Goal: Transaction & Acquisition: Obtain resource

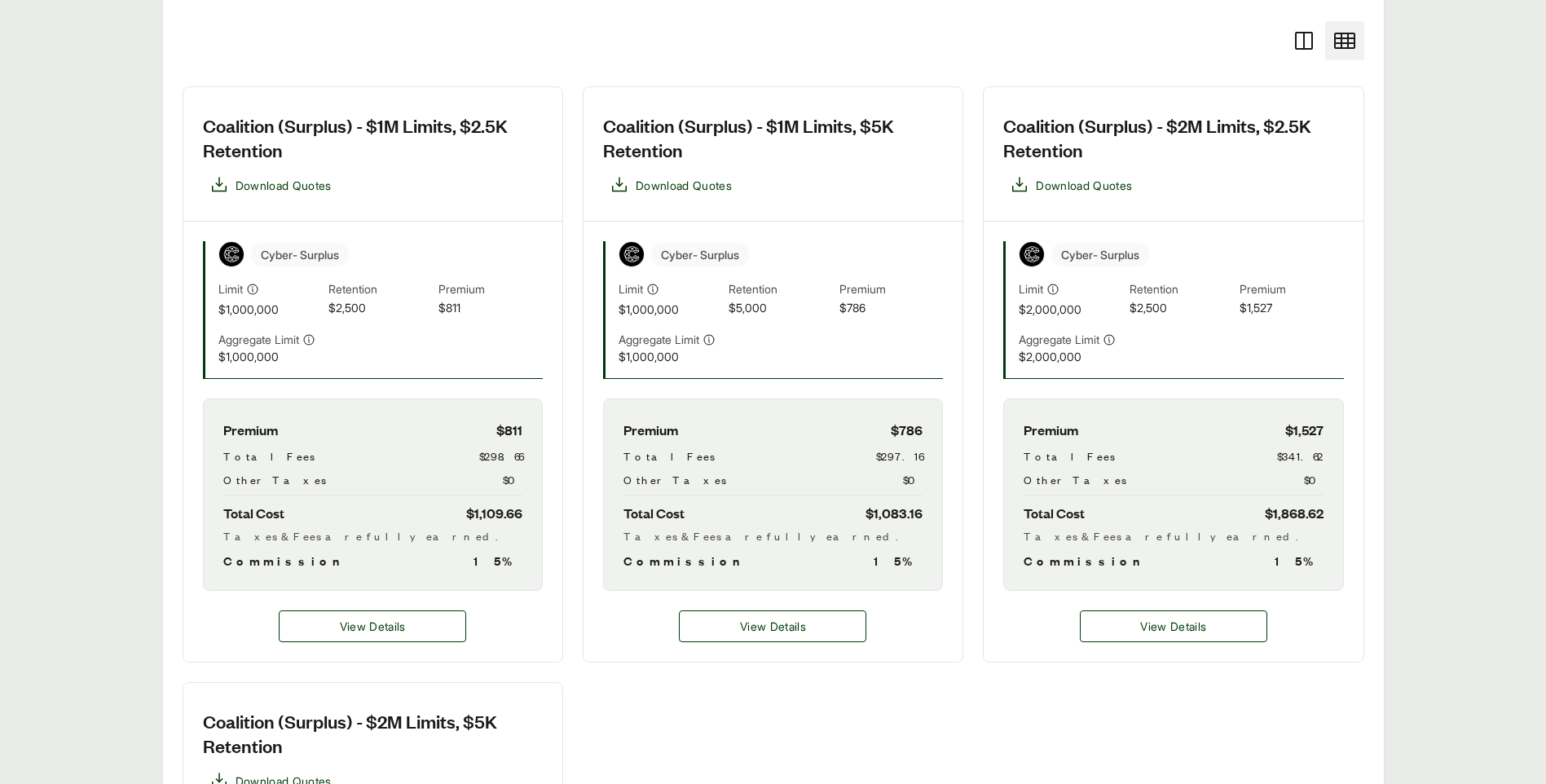
scroll to position [489, 0]
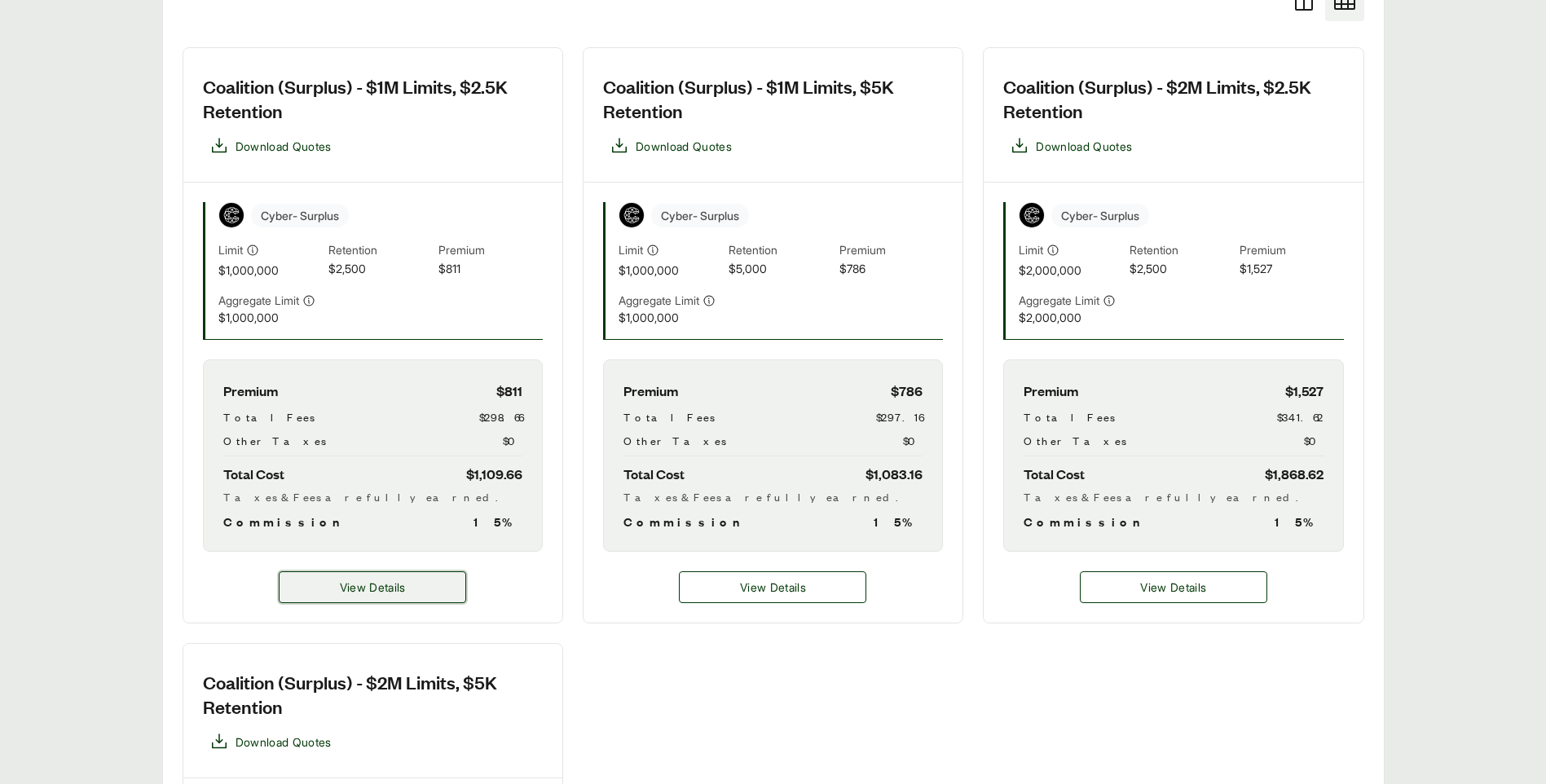
click at [317, 582] on button "View Details" at bounding box center [372, 587] width 187 height 32
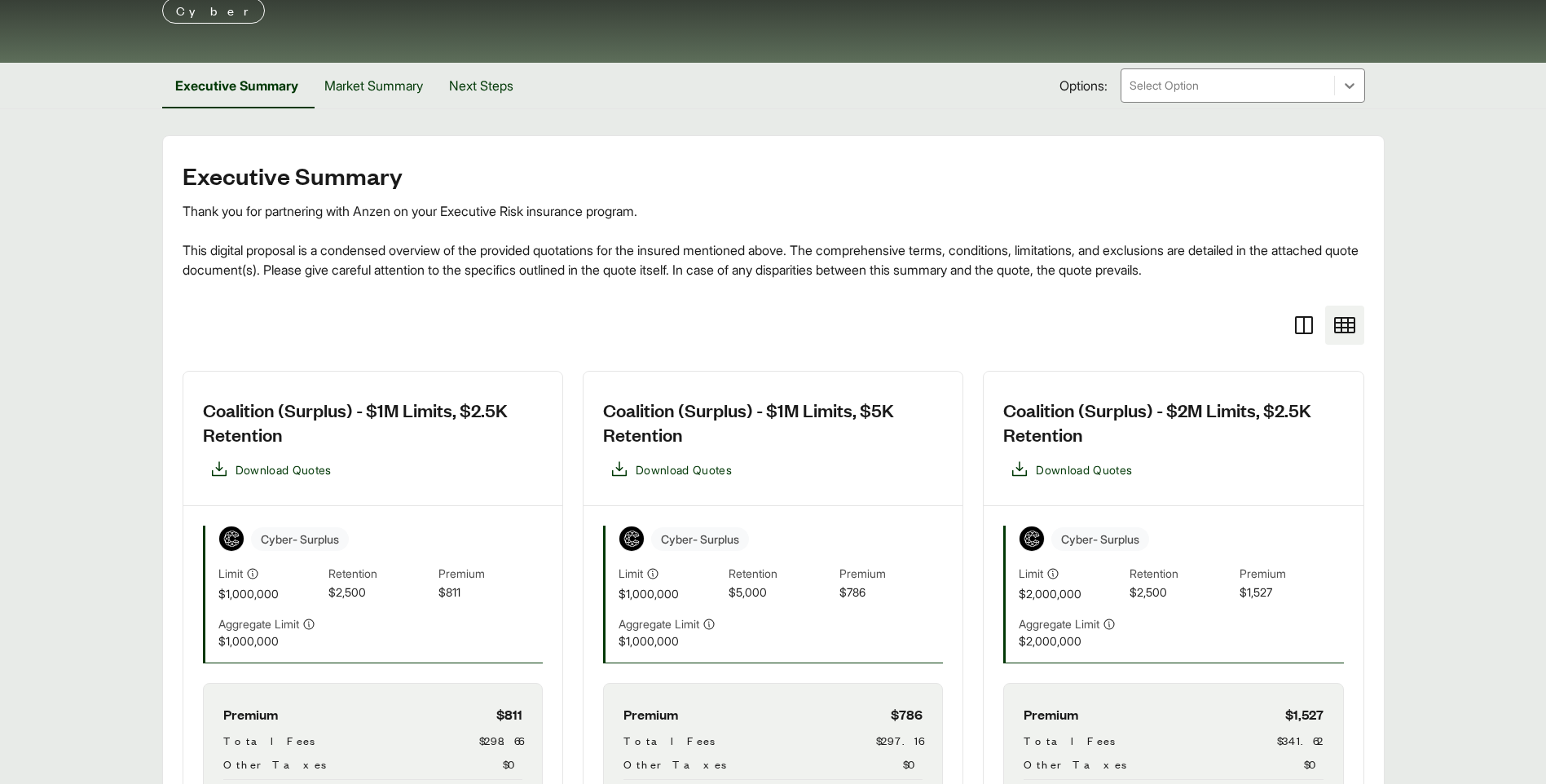
scroll to position [163, 0]
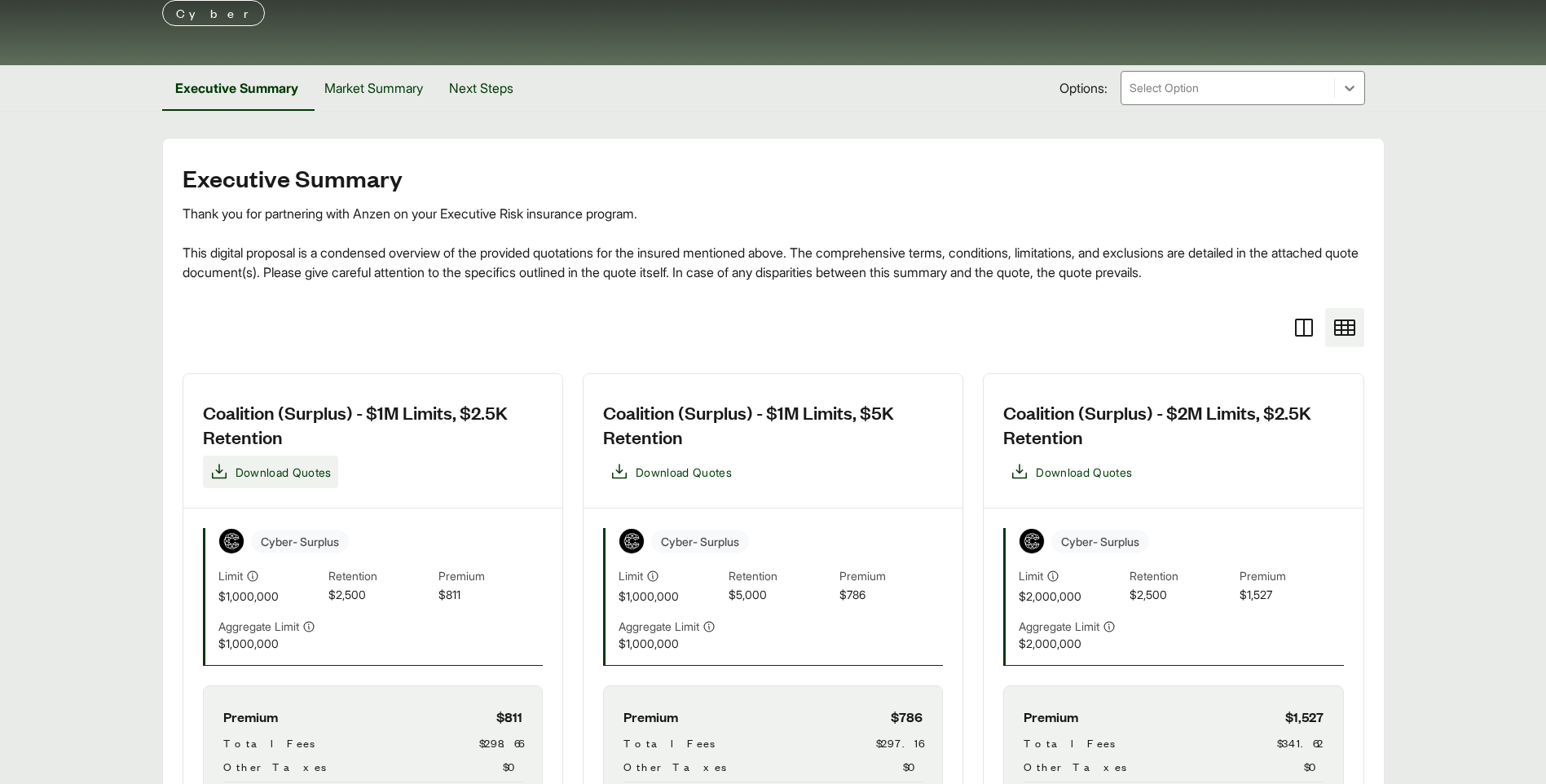
click at [287, 471] on span "Download Quotes" at bounding box center [284, 472] width 97 height 17
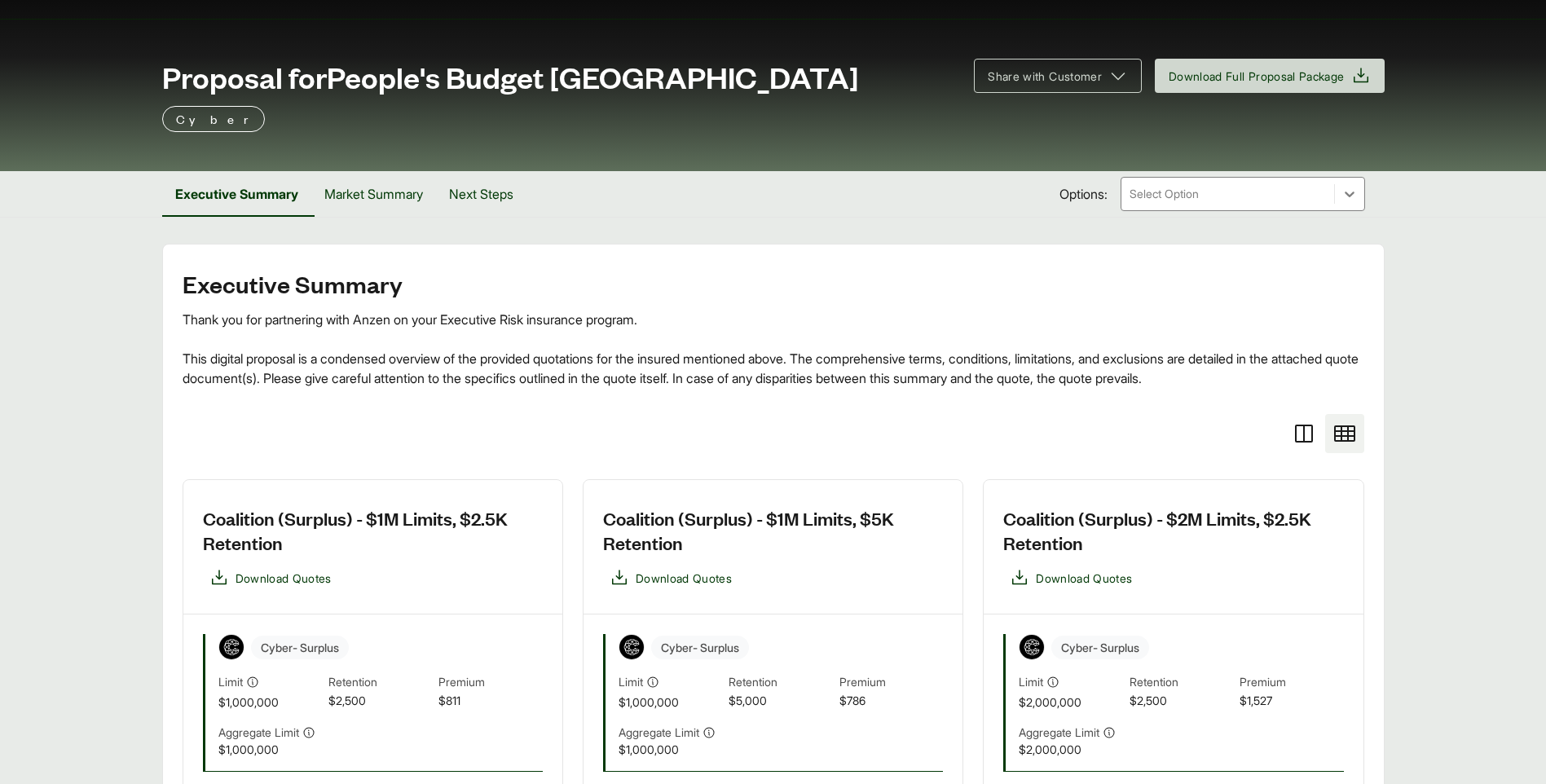
scroll to position [0, 0]
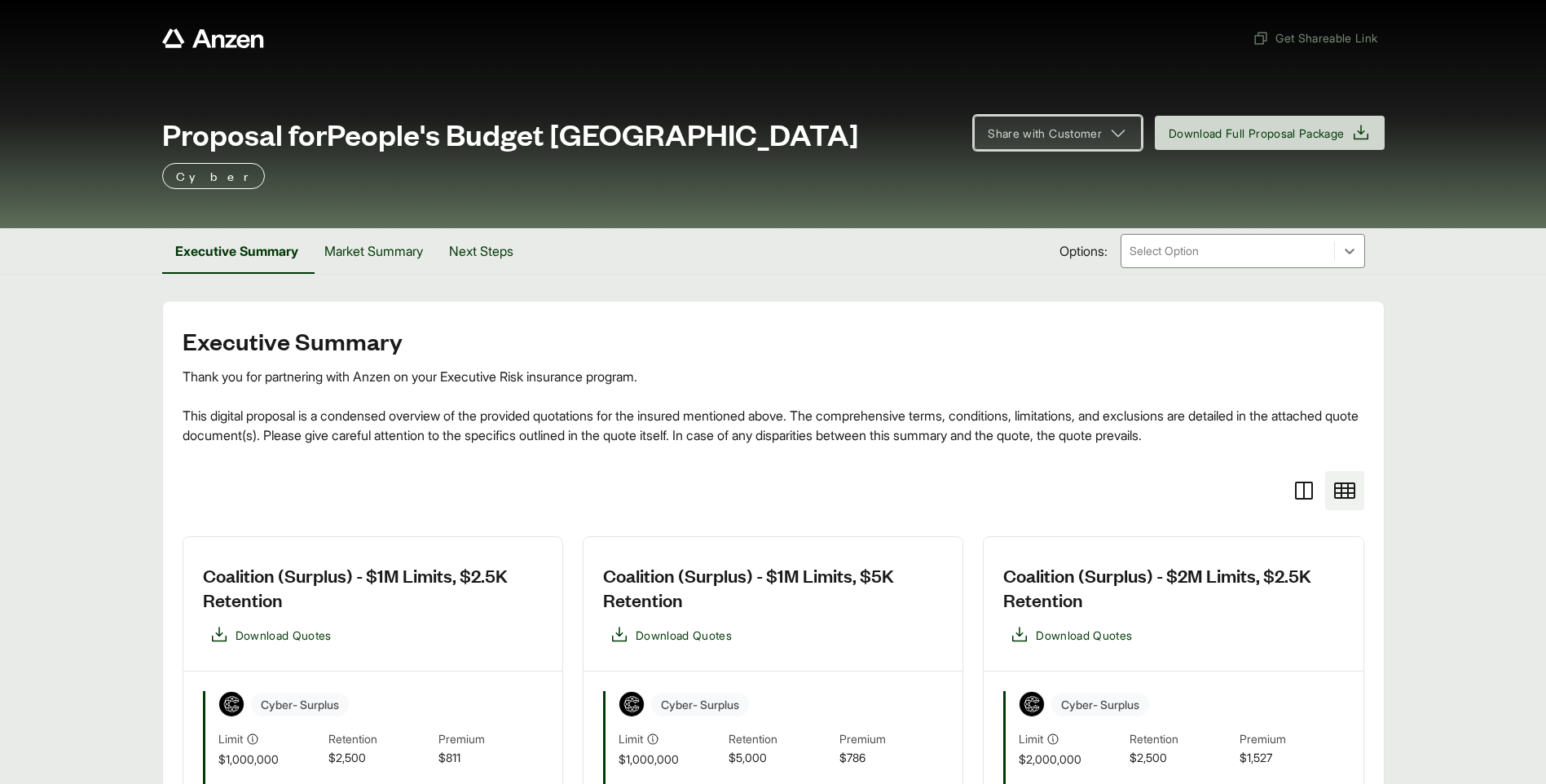
click at [1123, 146] on button "Share with Customer" at bounding box center [1057, 132] width 168 height 34
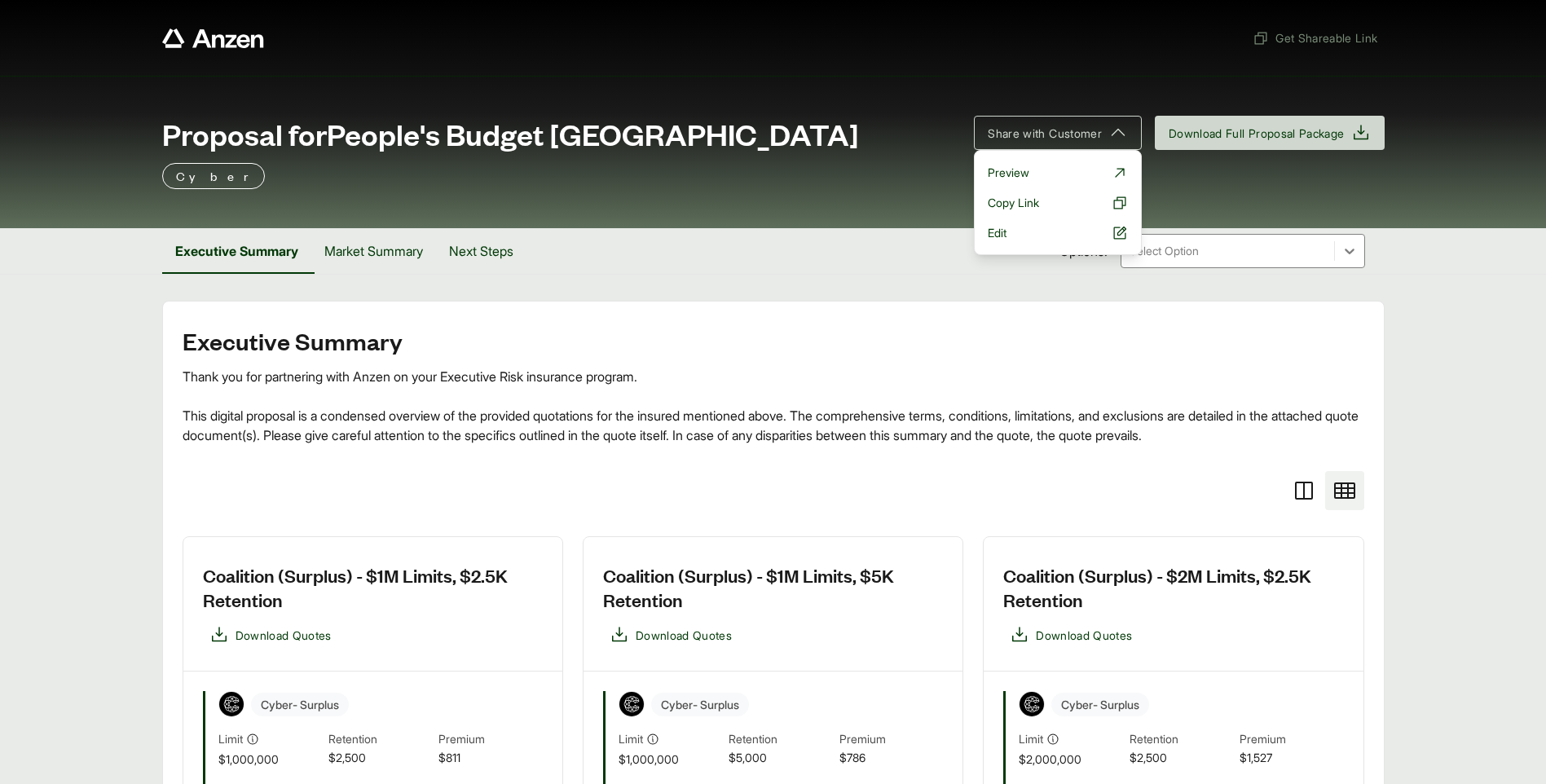
click at [917, 180] on div "Cyber" at bounding box center [773, 175] width 1222 height 26
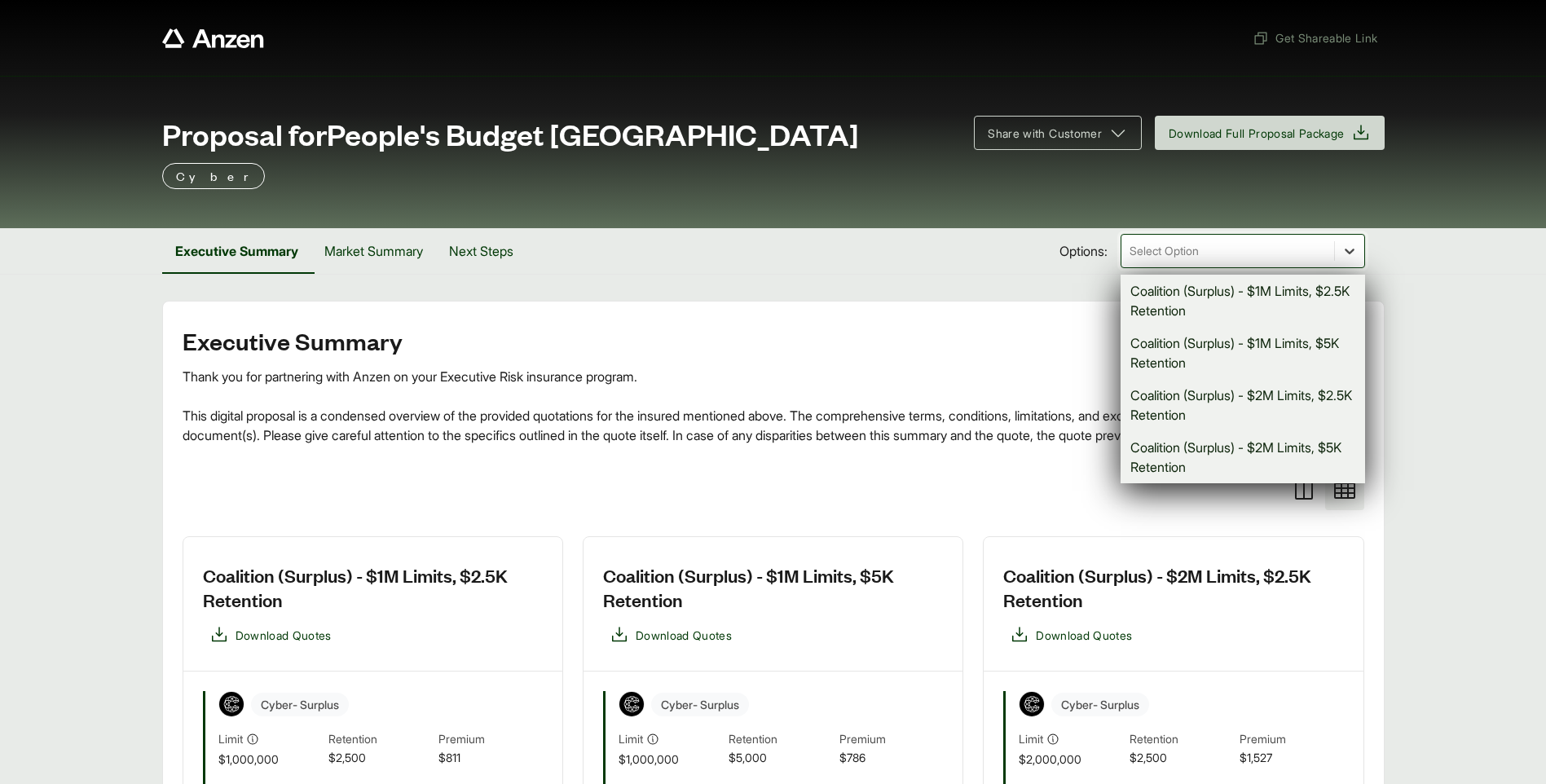
click at [1347, 248] on icon at bounding box center [1349, 250] width 17 height 17
click at [1005, 244] on div "Executive Summary Market Summary Next Steps Options: option Coalition (Surplus)…" at bounding box center [773, 251] width 1222 height 45
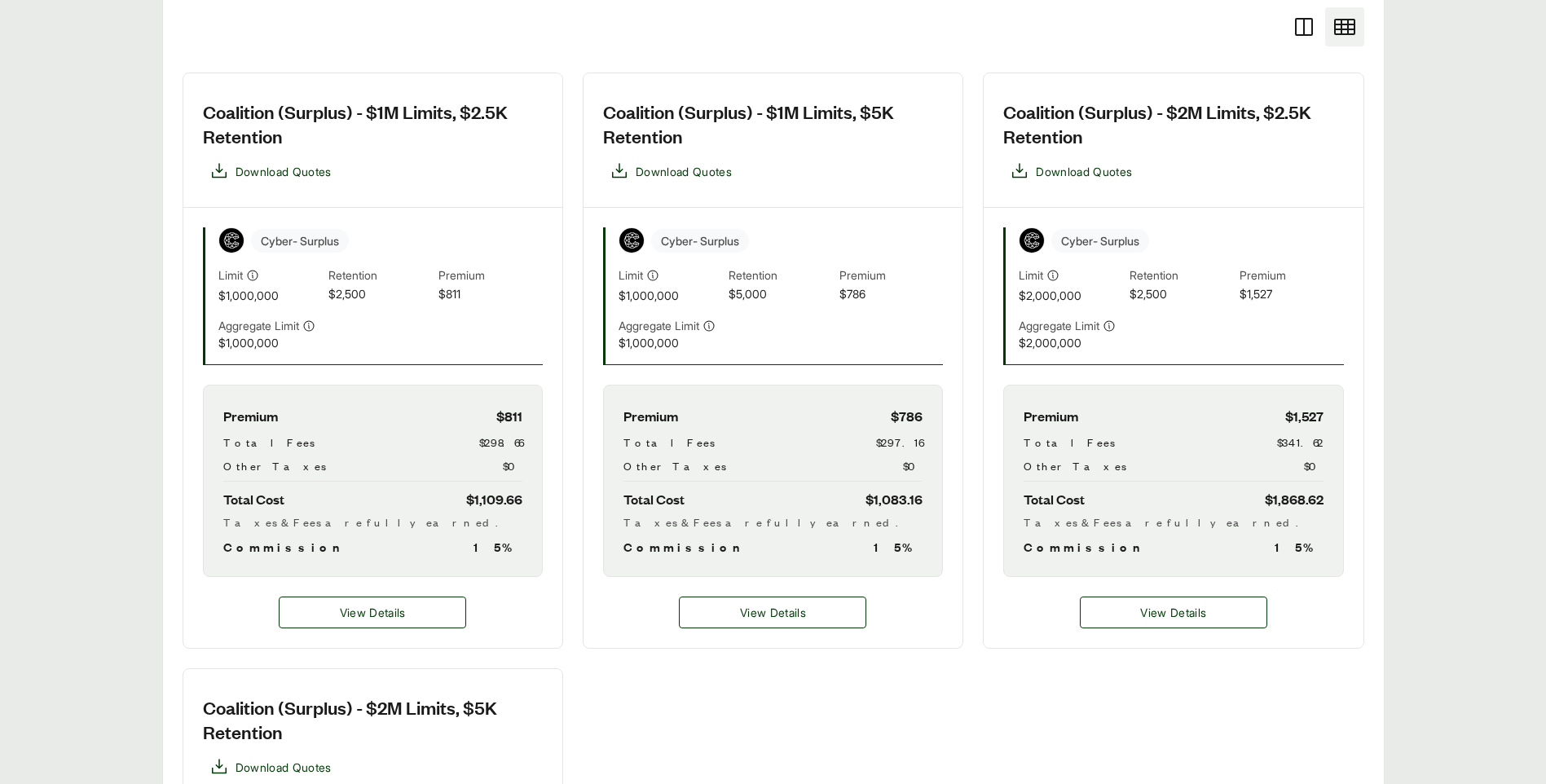
scroll to position [493, 0]
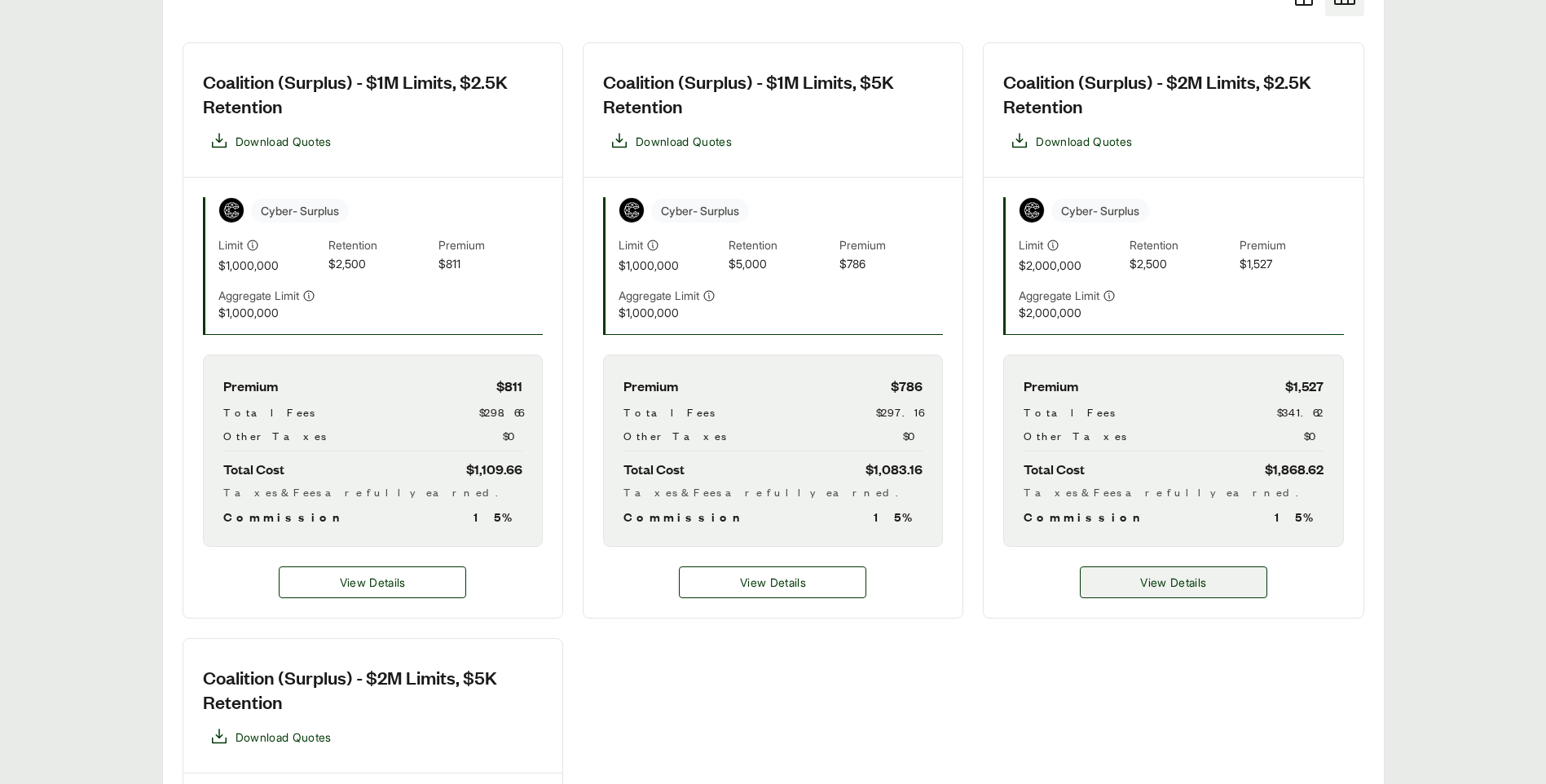
click at [1166, 584] on span "View Details" at bounding box center [1173, 581] width 66 height 17
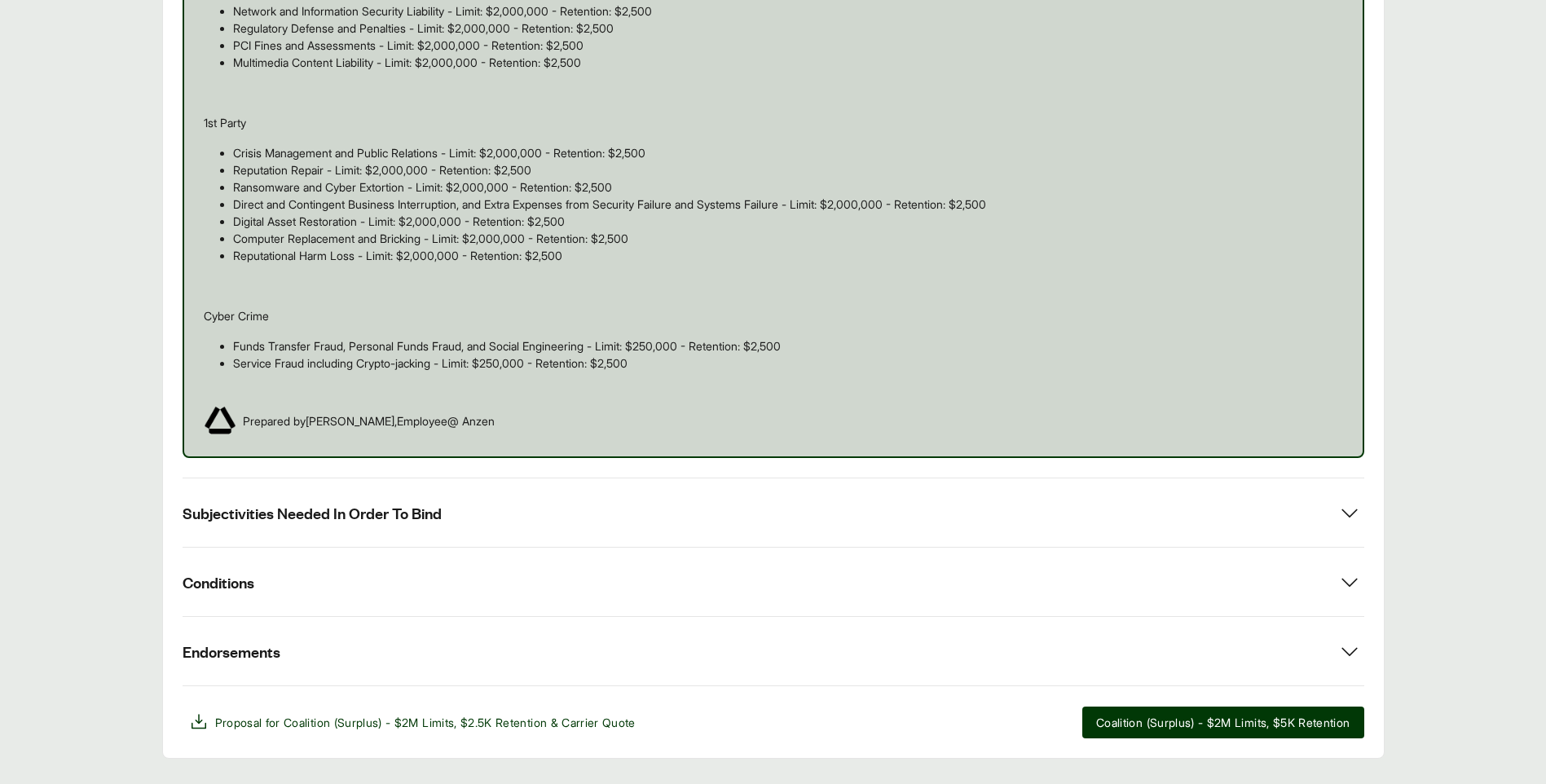
scroll to position [1084, 0]
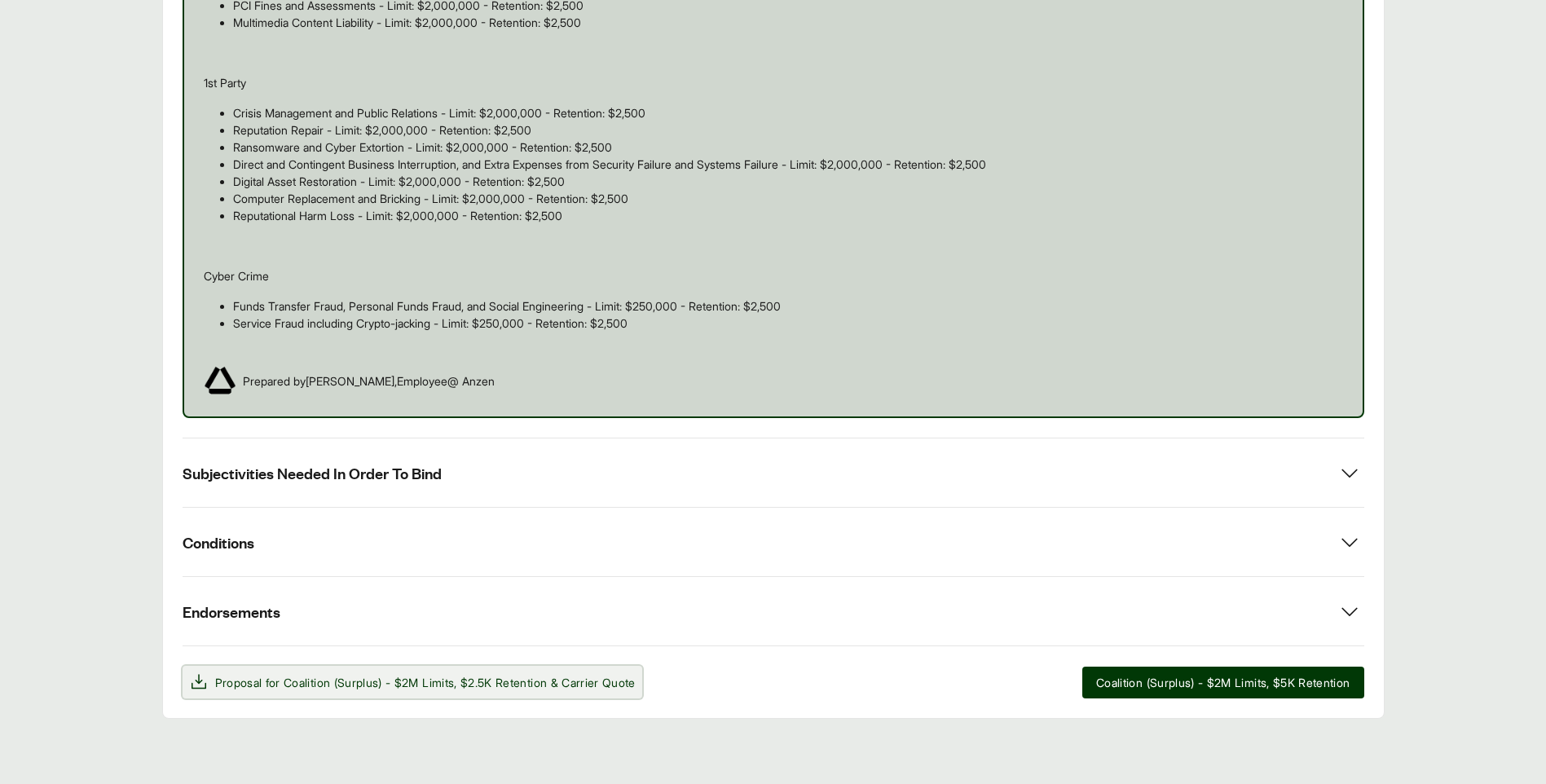
click at [381, 685] on span "Coalition (Surplus) - $2M Limits, $2.5K Retention" at bounding box center [415, 683] width 263 height 14
